Goal: Book appointment/travel/reservation

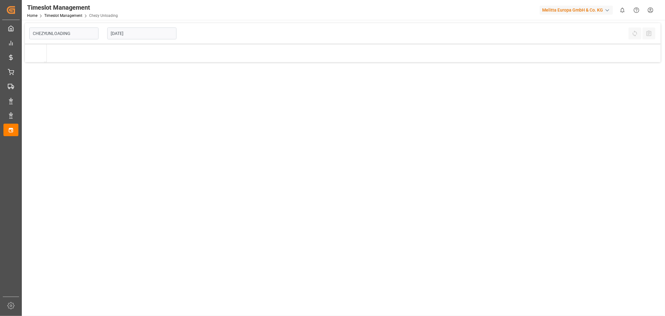
click at [127, 34] on input "[DATE]" at bounding box center [141, 33] width 69 height 12
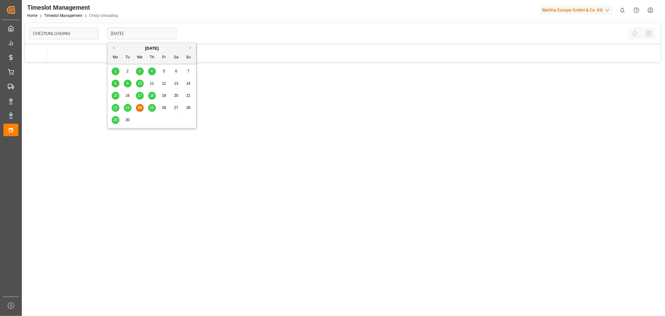
type input "Chezy Unloading"
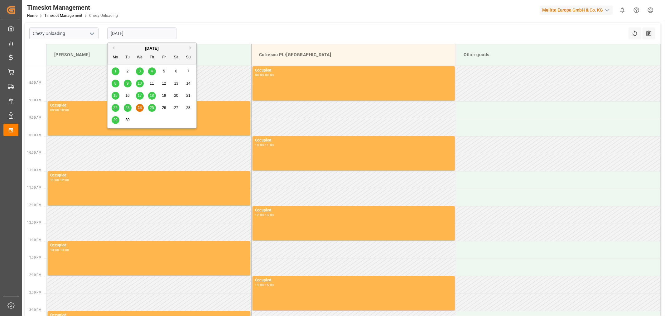
click at [151, 106] on span "25" at bounding box center [152, 107] width 4 height 4
type input "[DATE]"
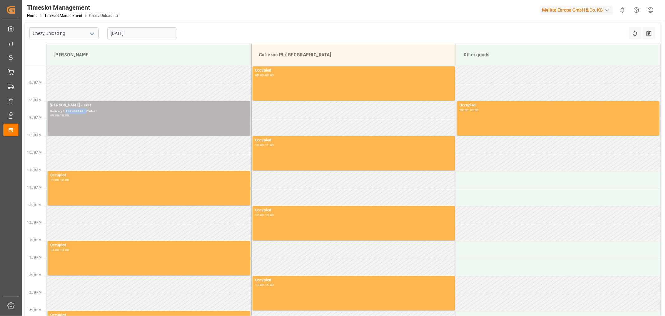
copy div "400053150 -"
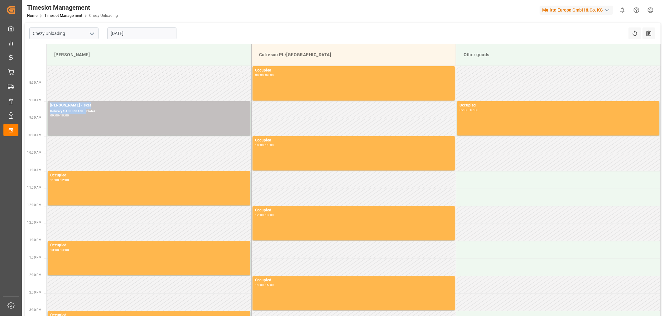
drag, startPoint x: 86, startPoint y: 111, endPoint x: 90, endPoint y: 83, distance: 29.1
click at [88, 84] on tbody "Occupied 08:00 - 09:00 [PERSON_NAME] - skat Delivery#:400053150 - Plate#: 09:00…" at bounding box center [354, 230] width 614 height 329
click at [91, 83] on td at bounding box center [149, 74] width 205 height 17
click at [341, 16] on div "Timeslot Management Home Timeslot Management Chezy Unloading Melitta Europa Gmb…" at bounding box center [341, 10] width 648 height 20
